Goal: Information Seeking & Learning: Find specific page/section

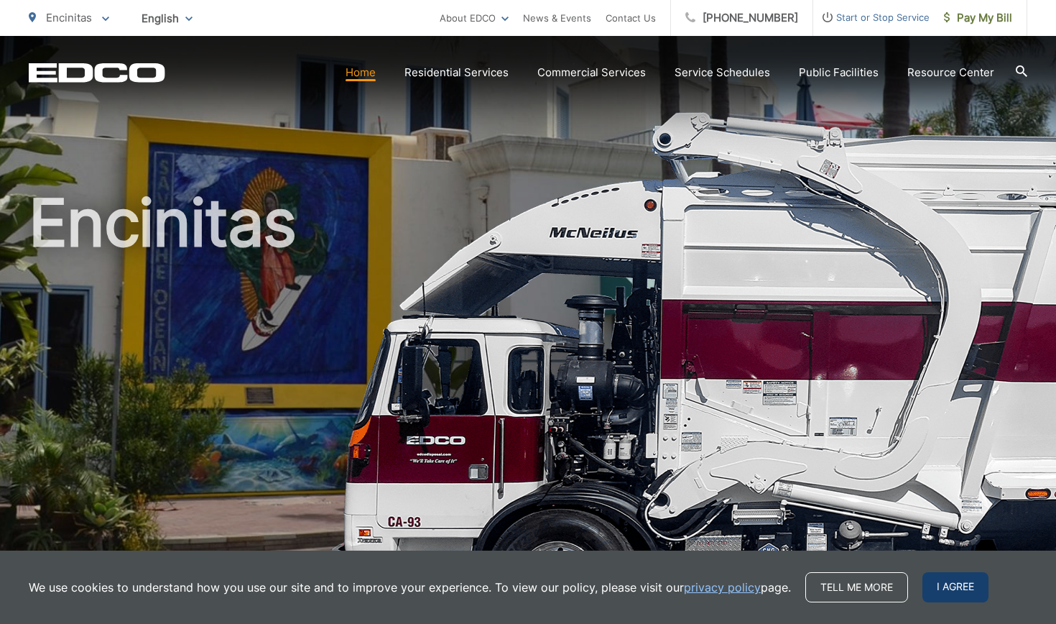
click at [931, 582] on span "I agree" at bounding box center [956, 587] width 66 height 30
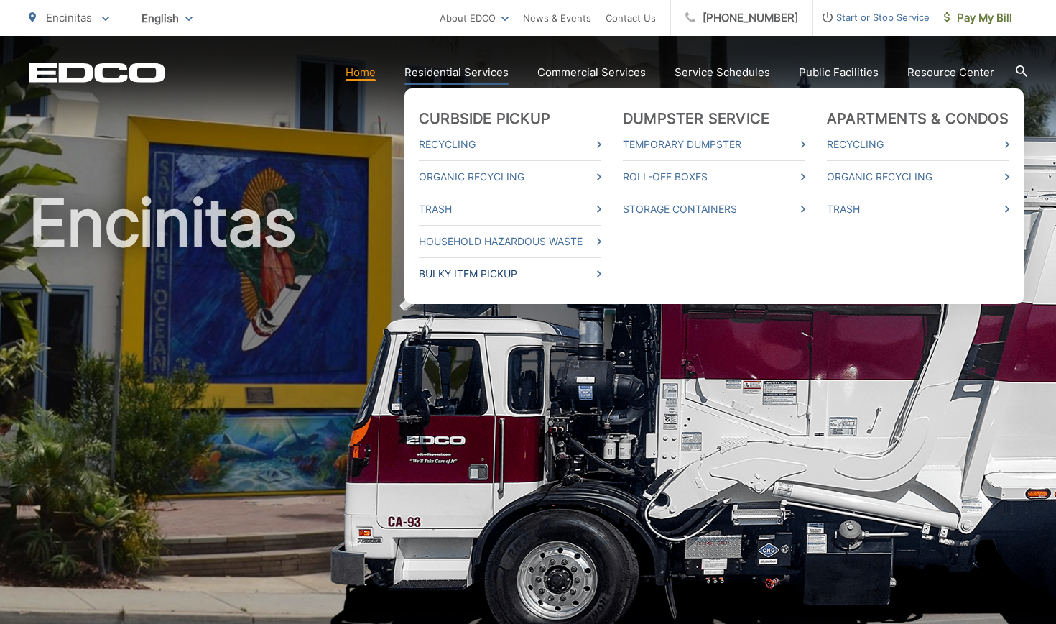
click at [467, 270] on link "Bulky Item Pickup" at bounding box center [510, 273] width 183 height 17
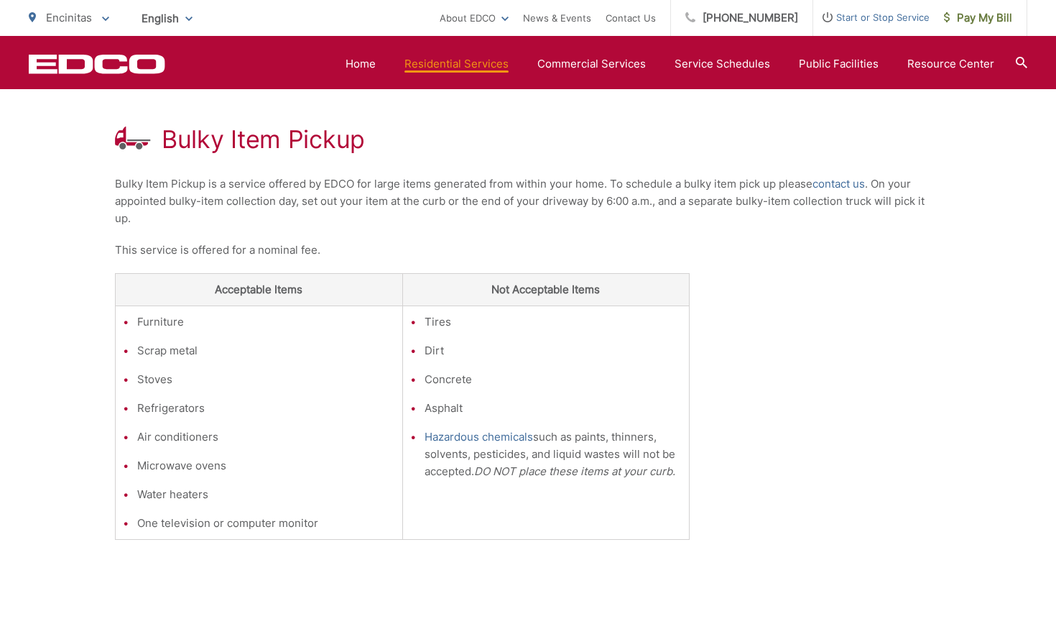
scroll to position [239, 0]
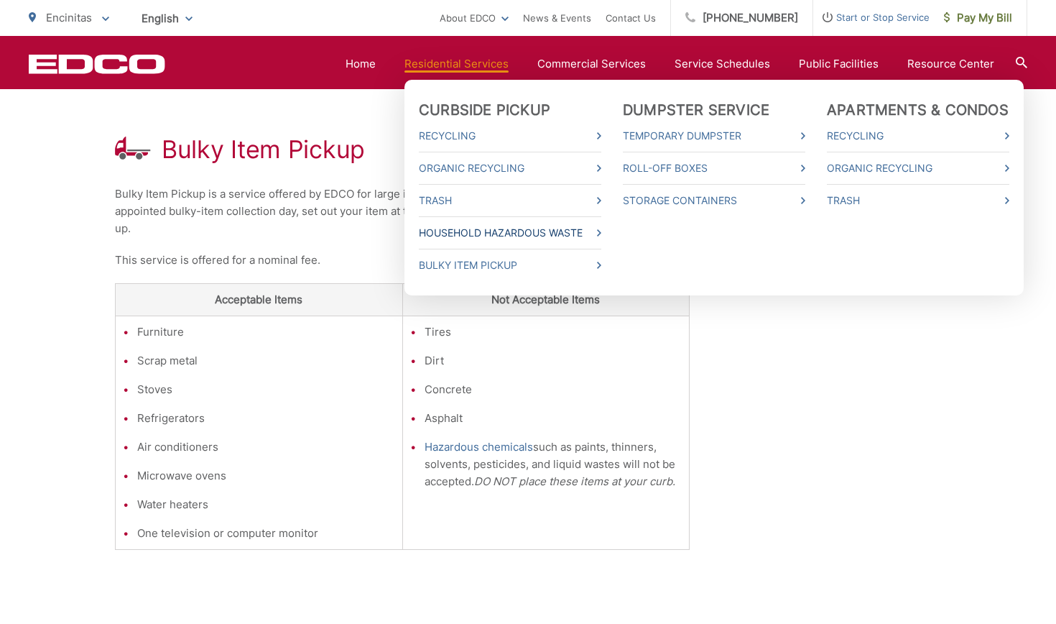
click at [465, 234] on link "Household Hazardous Waste" at bounding box center [510, 232] width 183 height 17
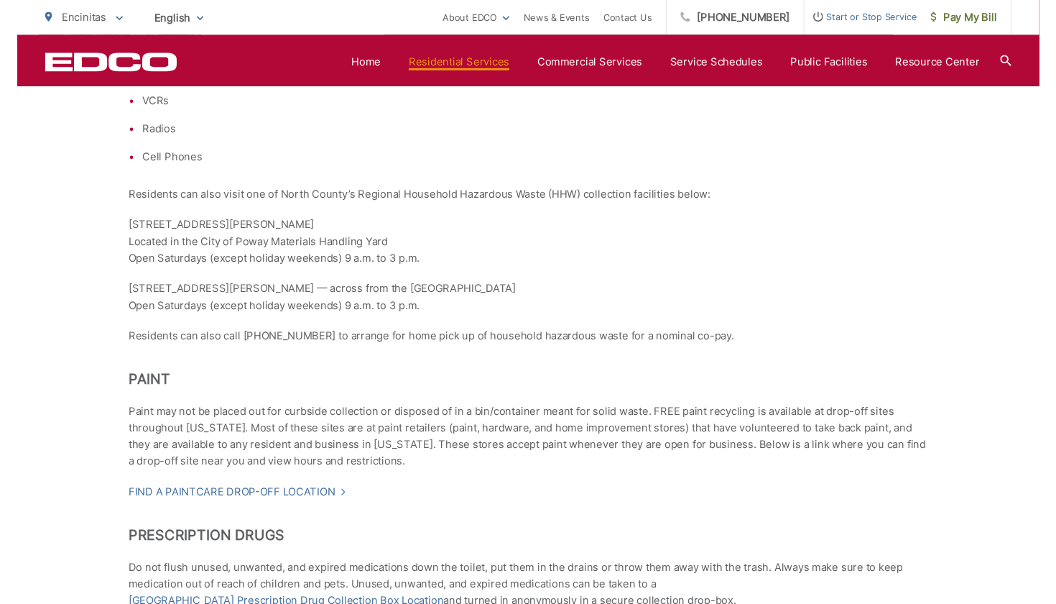
scroll to position [974, 0]
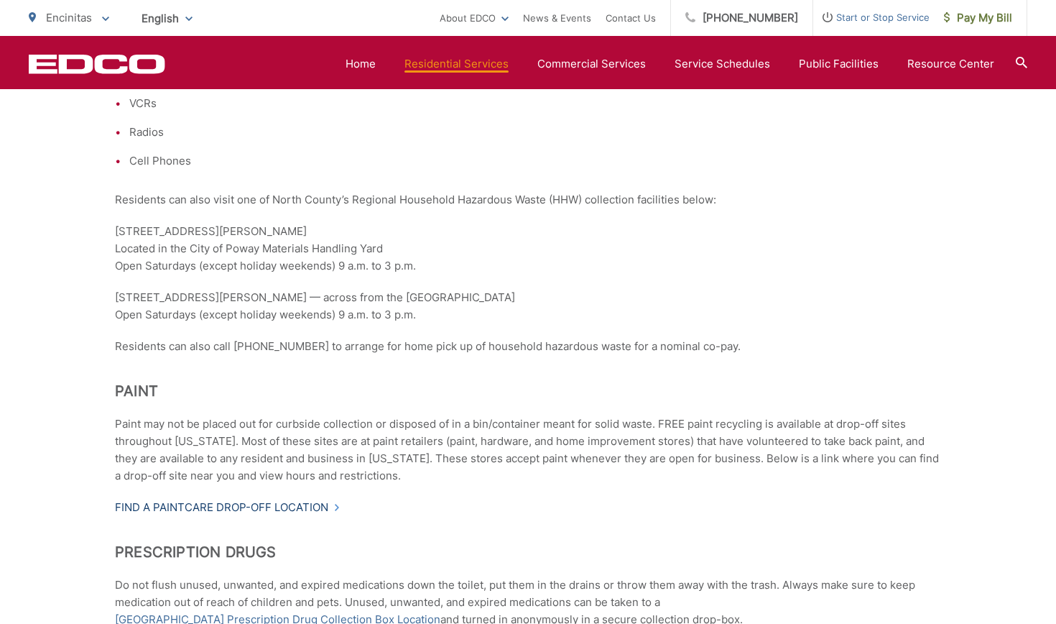
click at [319, 509] on link "Find a PaintCare drop-off location" at bounding box center [228, 507] width 226 height 17
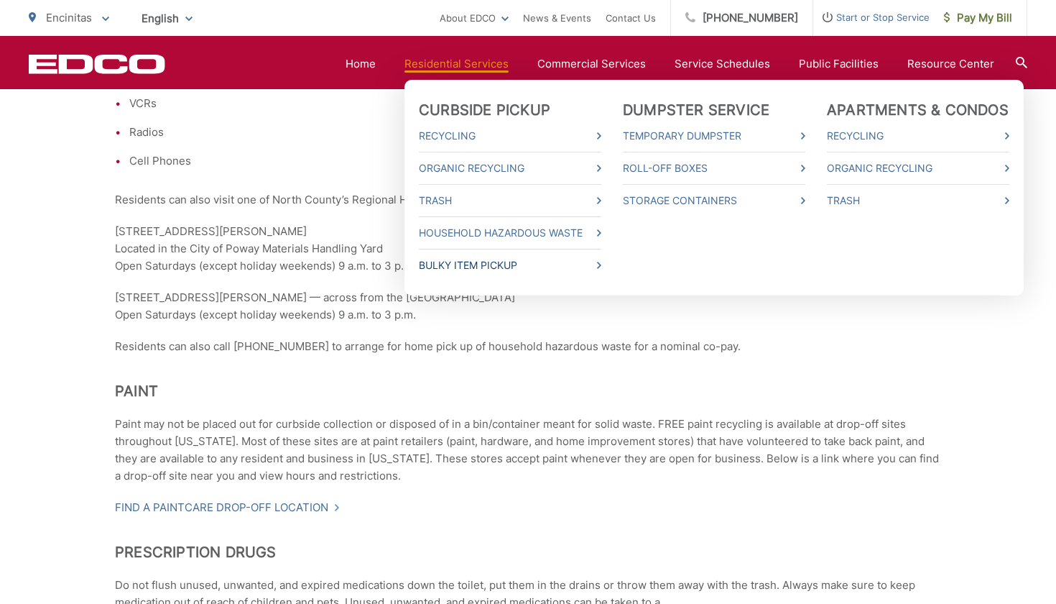
click at [458, 266] on link "Bulky Item Pickup" at bounding box center [510, 265] width 183 height 17
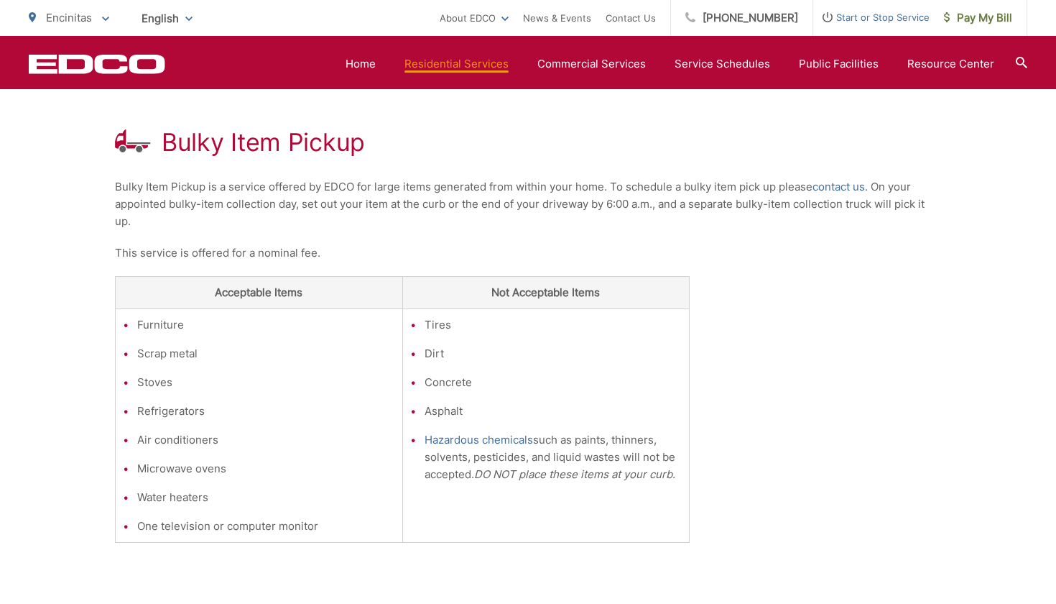
scroll to position [245, 0]
click at [763, 17] on link "[PHONE_NUMBER]" at bounding box center [742, 18] width 142 height 36
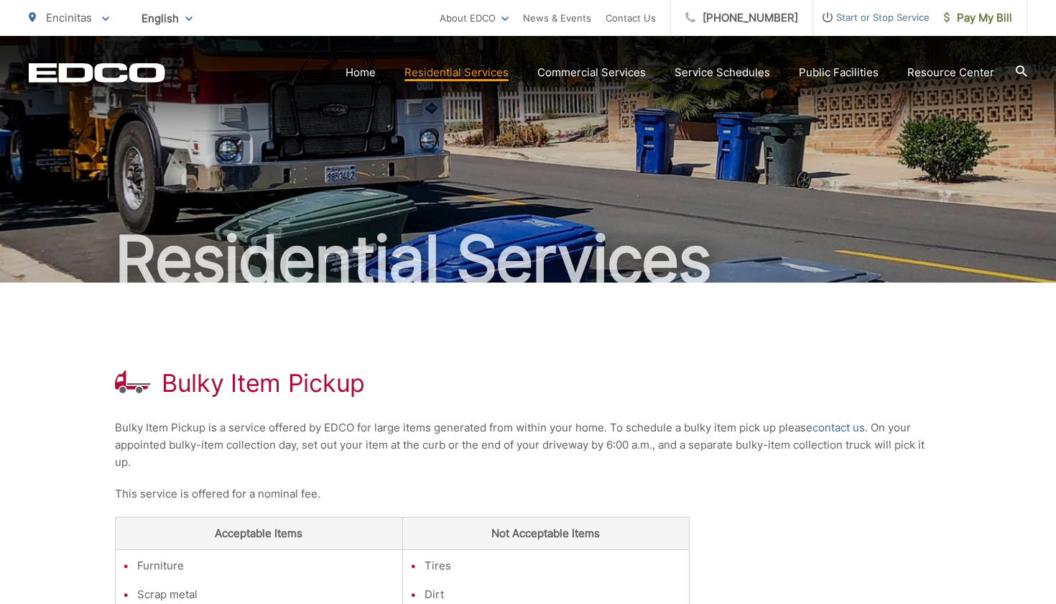
scroll to position [5, 0]
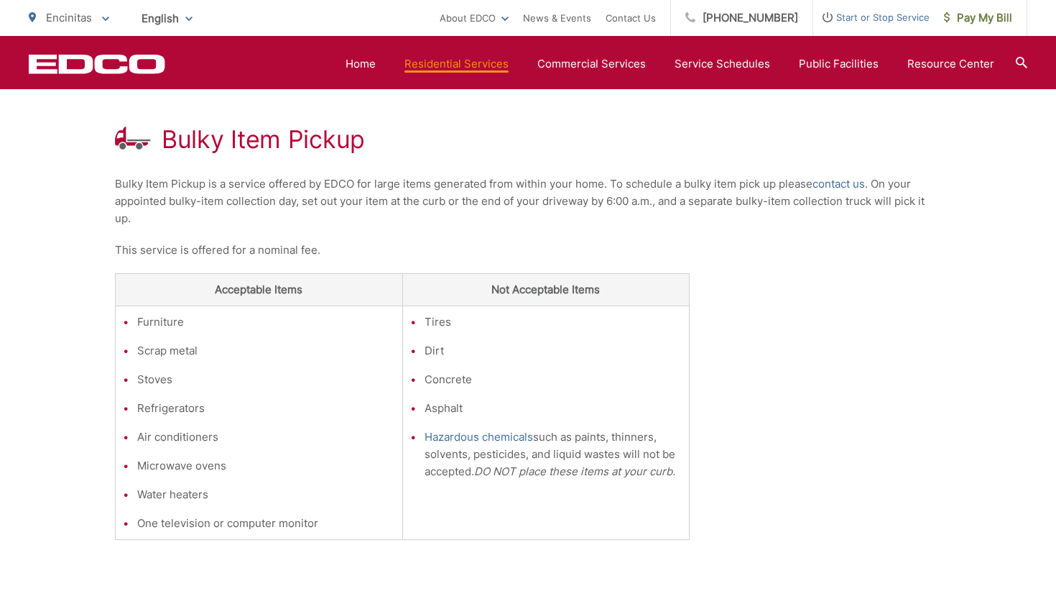
scroll to position [248, 0]
click at [374, 59] on link "Home" at bounding box center [361, 63] width 30 height 17
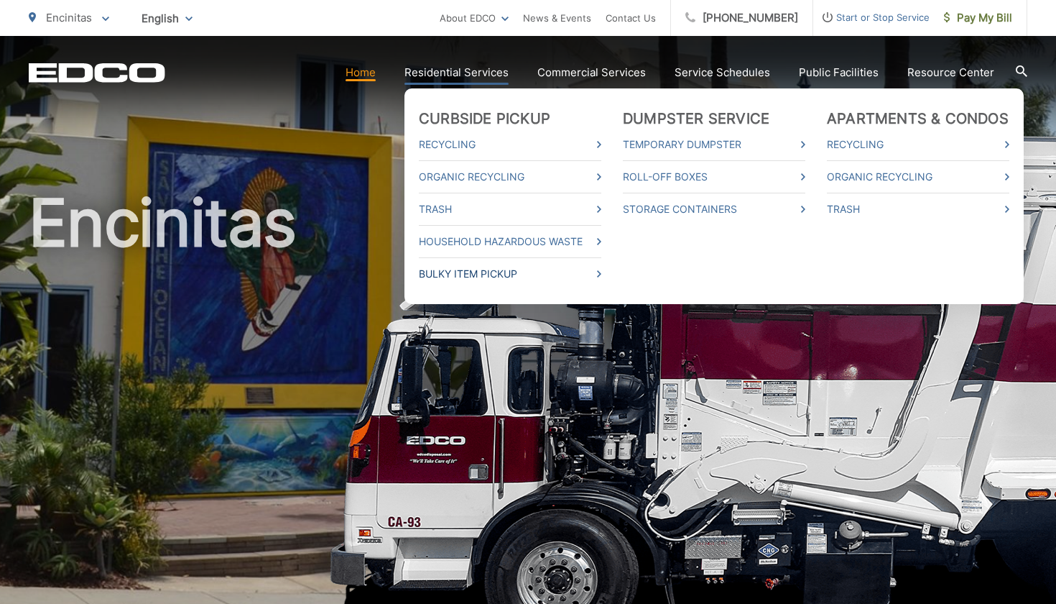
click at [479, 274] on link "Bulky Item Pickup" at bounding box center [510, 273] width 183 height 17
click at [476, 270] on link "Bulky Item Pickup" at bounding box center [510, 273] width 183 height 17
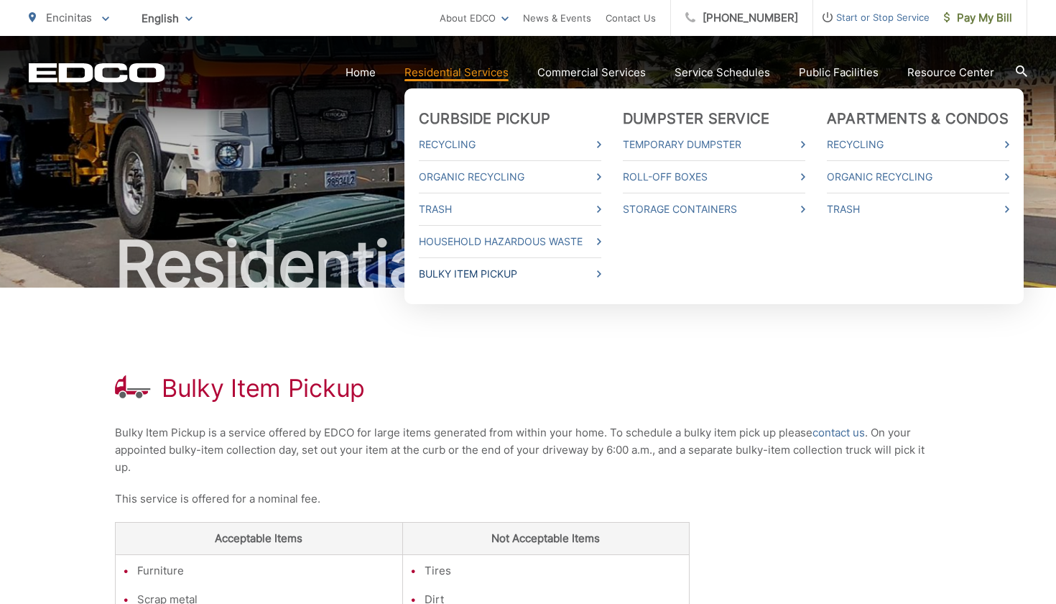
click at [465, 275] on link "Bulky Item Pickup" at bounding box center [510, 273] width 183 height 17
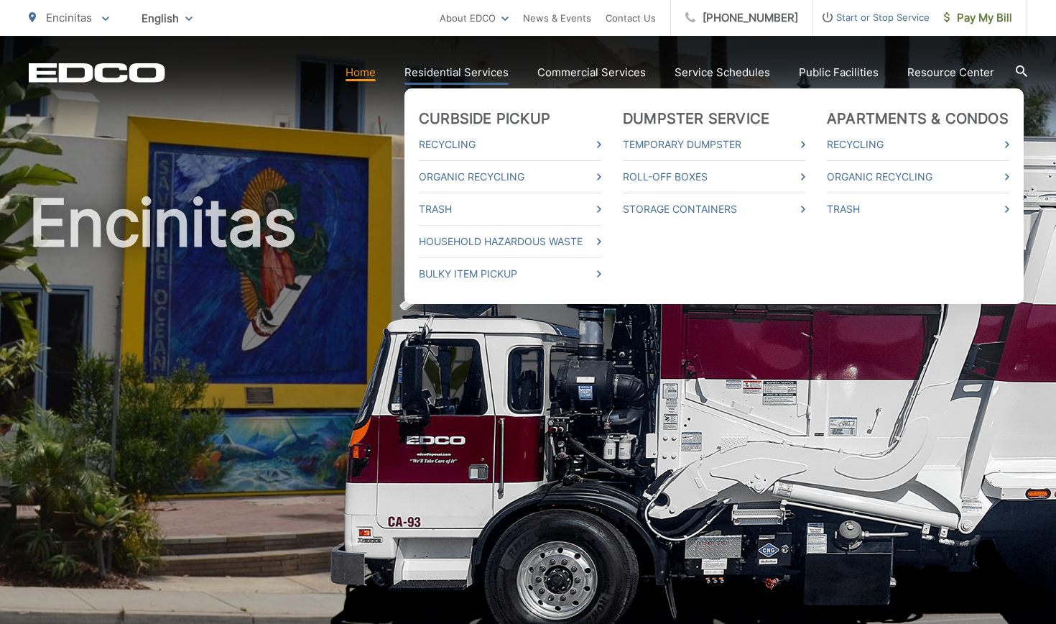
click at [484, 65] on link "Residential Services" at bounding box center [457, 72] width 104 height 17
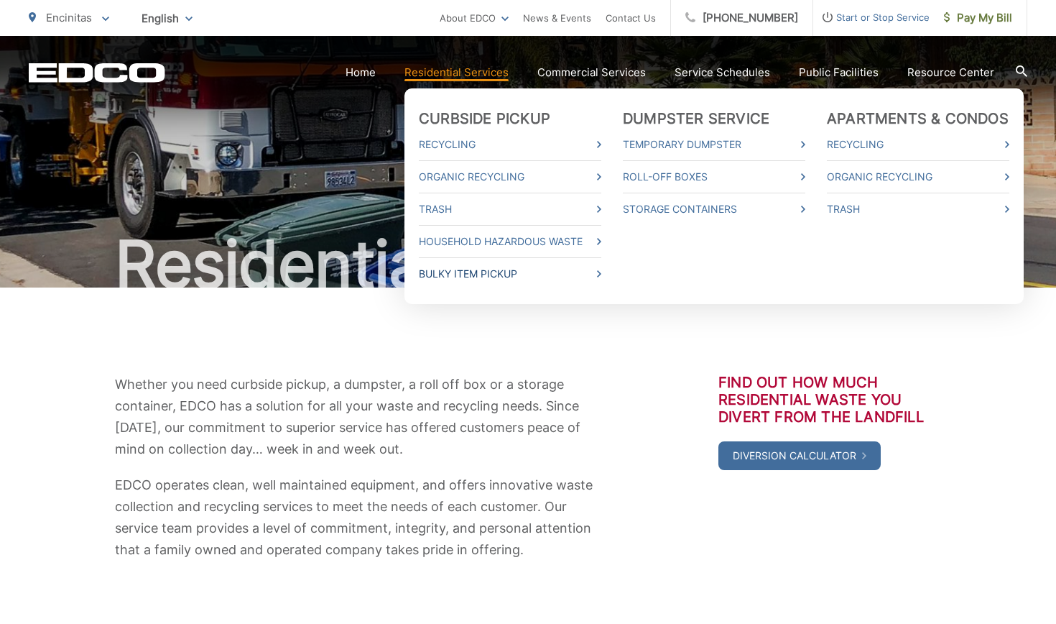
click at [456, 269] on link "Bulky Item Pickup" at bounding box center [510, 273] width 183 height 17
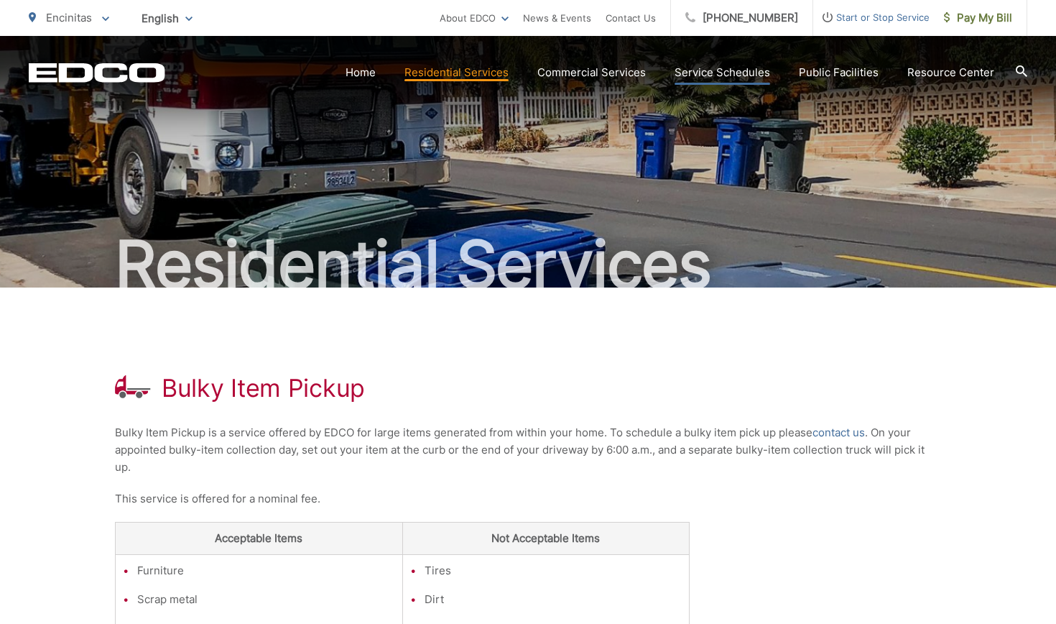
click at [750, 68] on link "Service Schedules" at bounding box center [723, 72] width 96 height 17
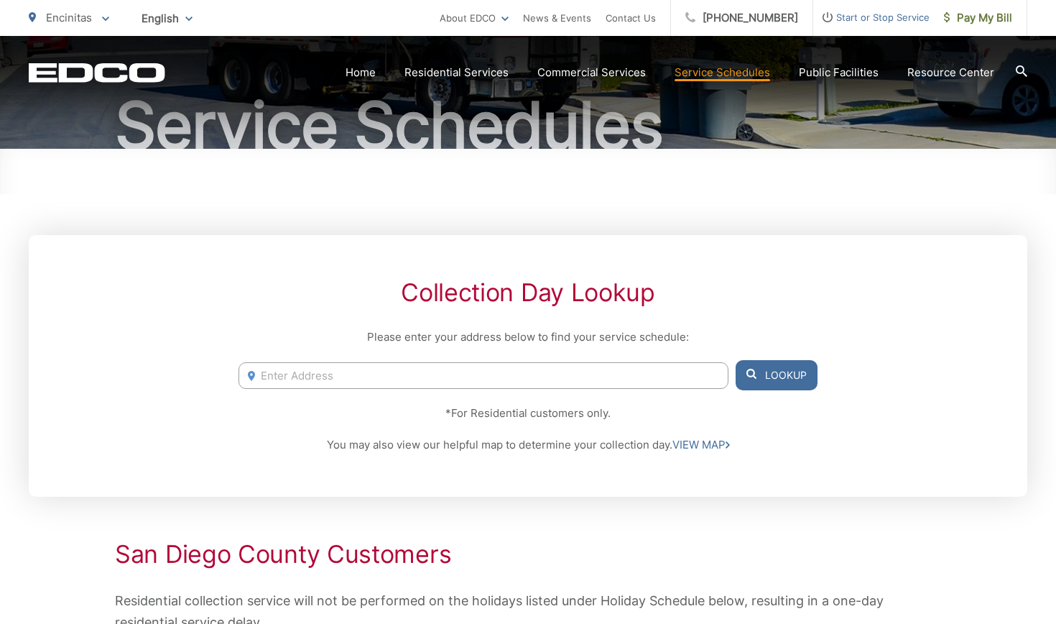
scroll to position [139, 0]
click at [456, 377] on input "Enter Address" at bounding box center [484, 375] width 490 height 27
type input "180 pho"
click at [591, 400] on li "180 Phoebe St, Encinitas, CA, 92024" at bounding box center [484, 406] width 490 height 22
type input "180 Phoebe St, Encinitas, CA, 92024"
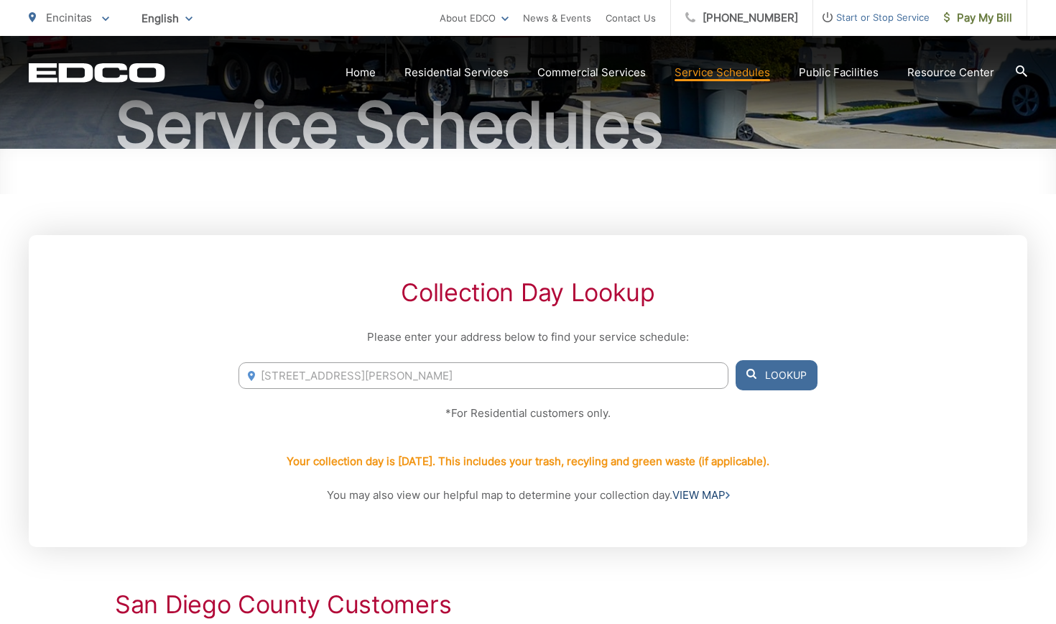
click at [705, 493] on link "VIEW MAP" at bounding box center [701, 495] width 57 height 17
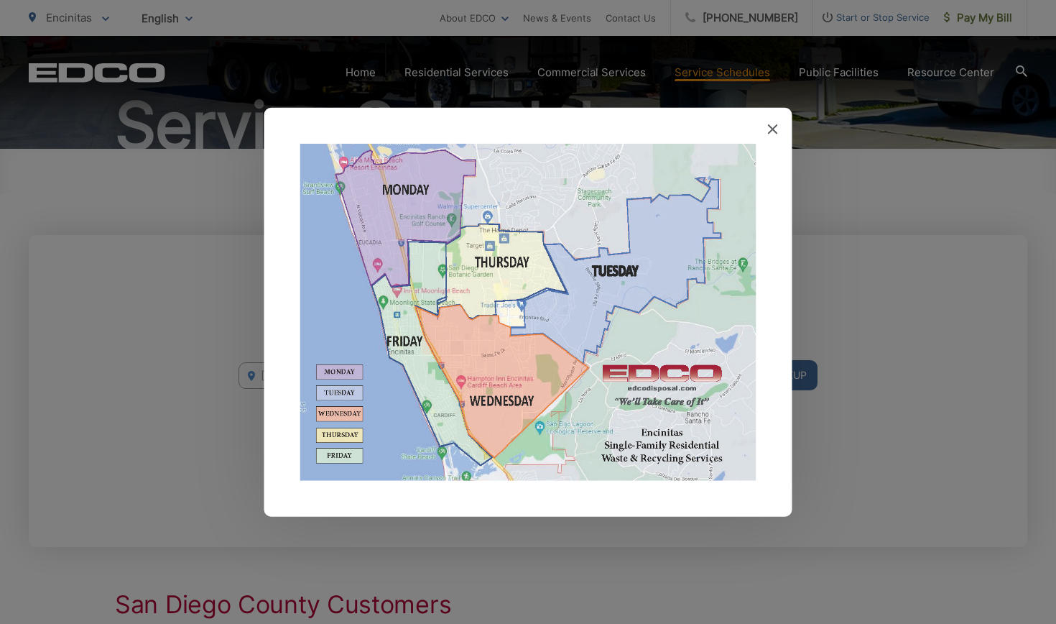
click at [772, 129] on icon at bounding box center [773, 129] width 10 height 10
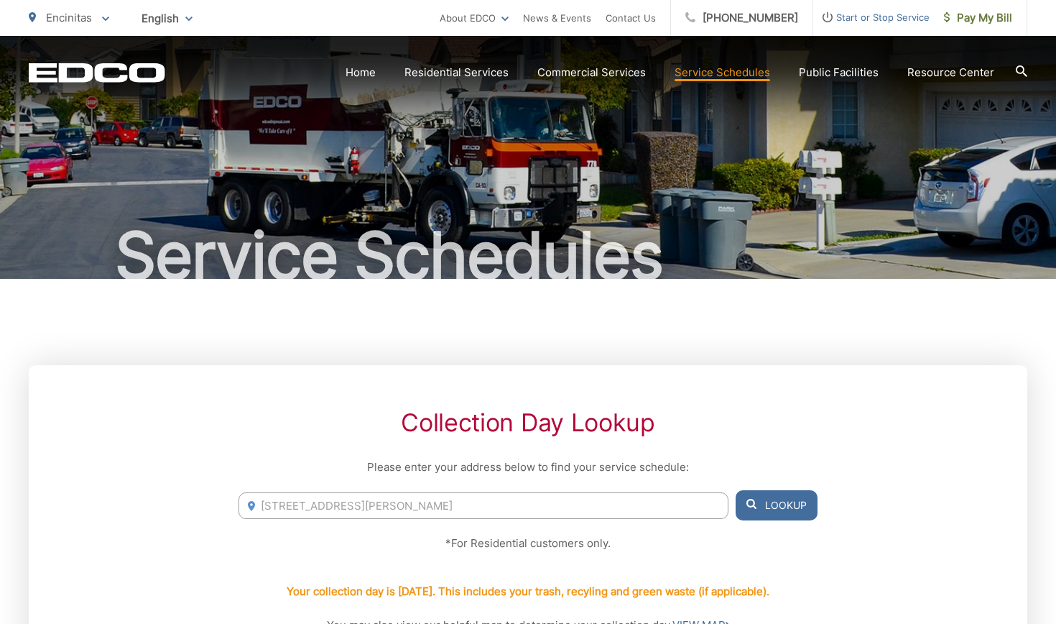
scroll to position [9, 0]
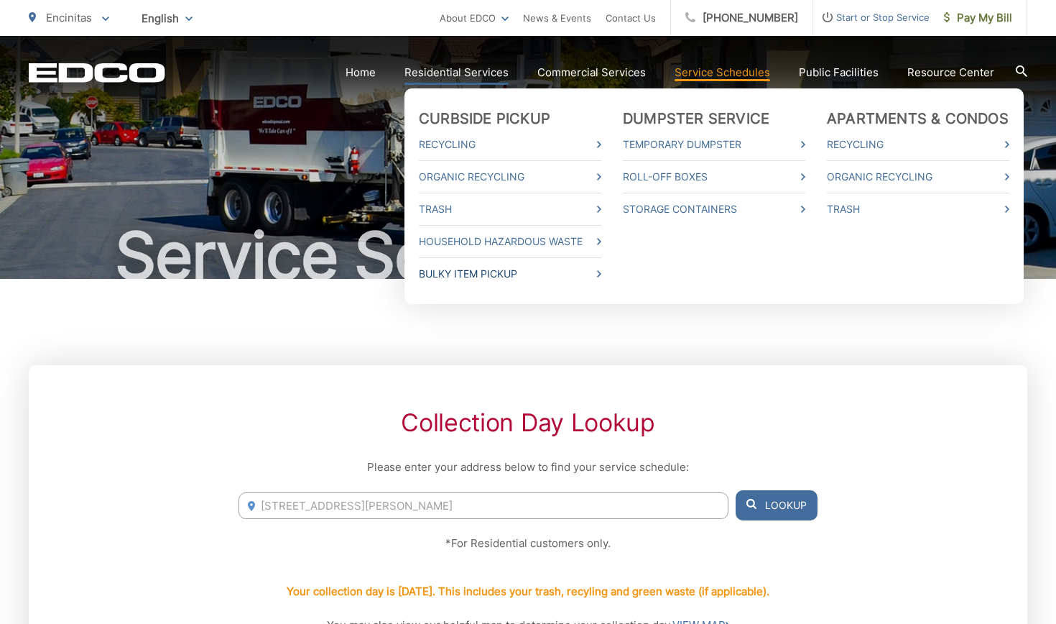
click at [449, 276] on link "Bulky Item Pickup" at bounding box center [510, 273] width 183 height 17
